Goal: Task Accomplishment & Management: Manage account settings

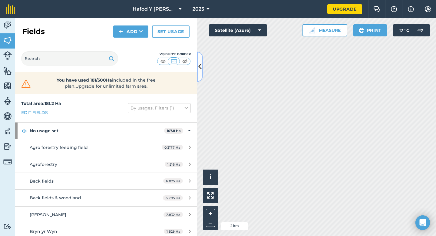
click at [200, 65] on icon at bounding box center [199, 66] width 3 height 11
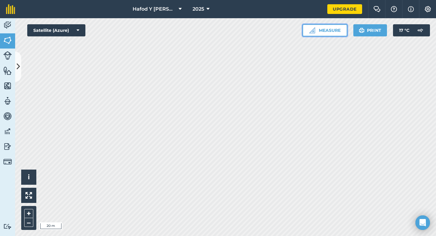
click at [329, 34] on button "Measure" at bounding box center [325, 30] width 45 height 12
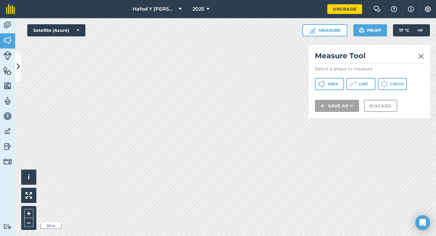
click at [421, 54] on img at bounding box center [420, 56] width 5 height 7
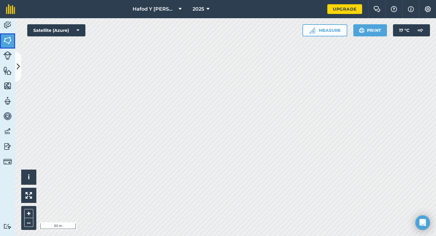
click at [7, 43] on img at bounding box center [7, 40] width 8 height 9
click at [18, 61] on icon at bounding box center [18, 66] width 3 height 11
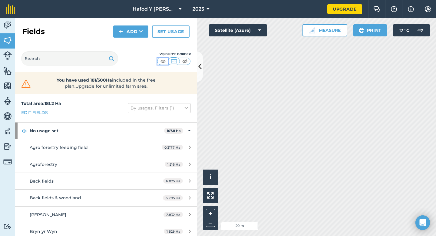
click at [165, 61] on img at bounding box center [163, 61] width 8 height 6
click at [188, 62] on img at bounding box center [185, 61] width 8 height 6
click at [197, 64] on button at bounding box center [200, 66] width 6 height 30
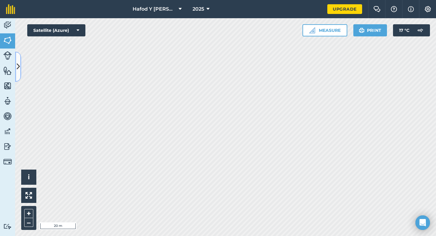
click at [19, 63] on icon at bounding box center [18, 66] width 3 height 11
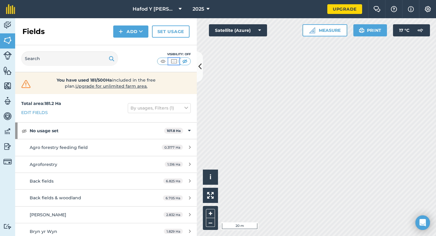
click at [178, 61] on button at bounding box center [173, 61] width 11 height 7
click at [167, 61] on button at bounding box center [162, 61] width 11 height 7
click at [174, 59] on img at bounding box center [174, 61] width 8 height 6
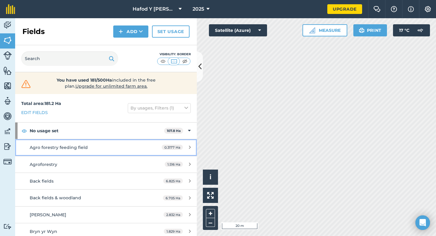
click at [113, 146] on div "Agro forestry feeding field" at bounding box center [87, 147] width 114 height 7
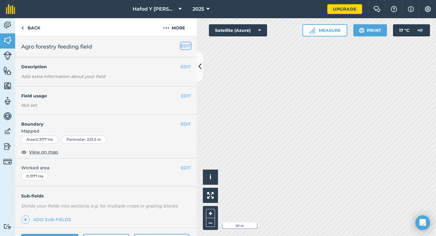
click at [182, 47] on button "EDIT" at bounding box center [186, 45] width 10 height 7
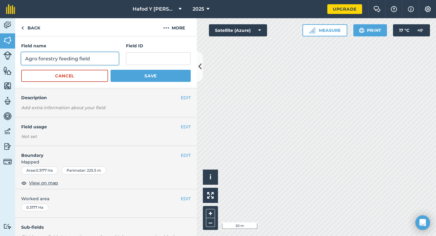
click at [93, 55] on input "Agro forestry feeding field" at bounding box center [70, 58] width 98 height 13
click at [95, 58] on input "Agro forestry feeding field" at bounding box center [70, 58] width 98 height 13
click at [56, 58] on input "Agro forestry/ bwydo" at bounding box center [70, 58] width 98 height 13
type input "Agro forestry bach"
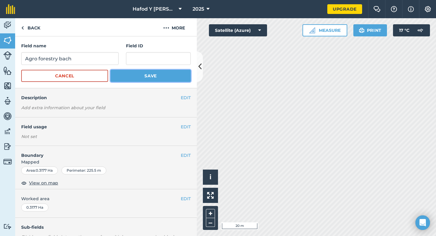
click at [138, 74] on button "Save" at bounding box center [151, 76] width 80 height 12
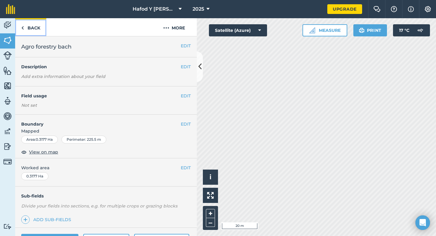
click at [25, 29] on link "Back" at bounding box center [30, 27] width 31 height 18
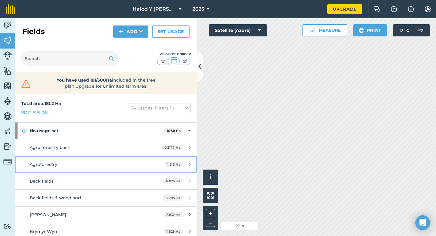
click at [47, 165] on span "Agroforestry" at bounding box center [44, 163] width 28 height 5
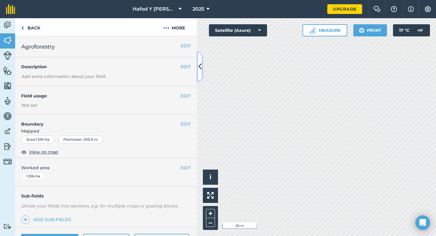
click at [200, 66] on icon at bounding box center [199, 66] width 3 height 11
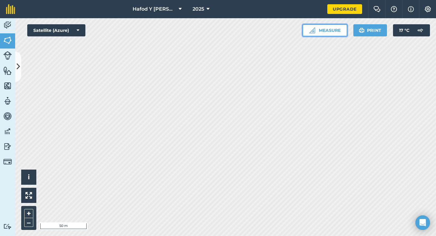
click at [333, 34] on button "Measure" at bounding box center [325, 30] width 45 height 12
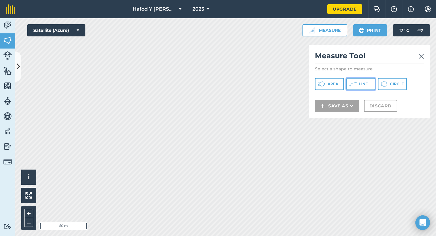
click at [357, 86] on button "Line" at bounding box center [360, 84] width 29 height 12
